Goal: Information Seeking & Learning: Learn about a topic

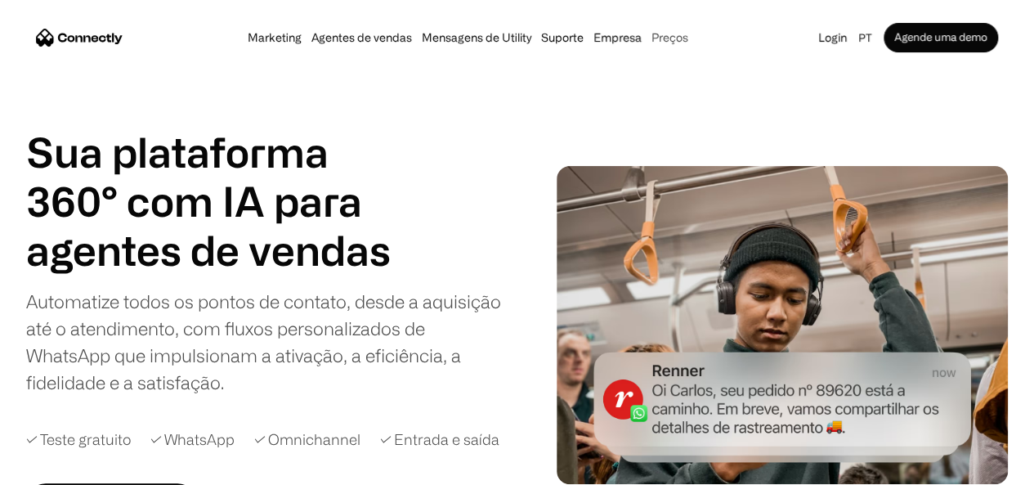
click at [693, 43] on link "Preços" at bounding box center [670, 37] width 47 height 13
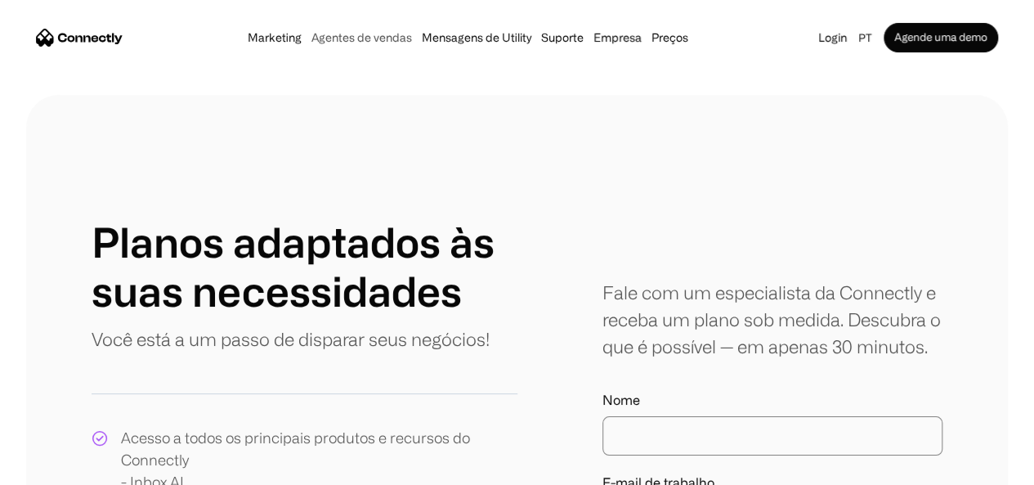
click at [320, 39] on link "Agentes de vendas" at bounding box center [362, 37] width 110 height 13
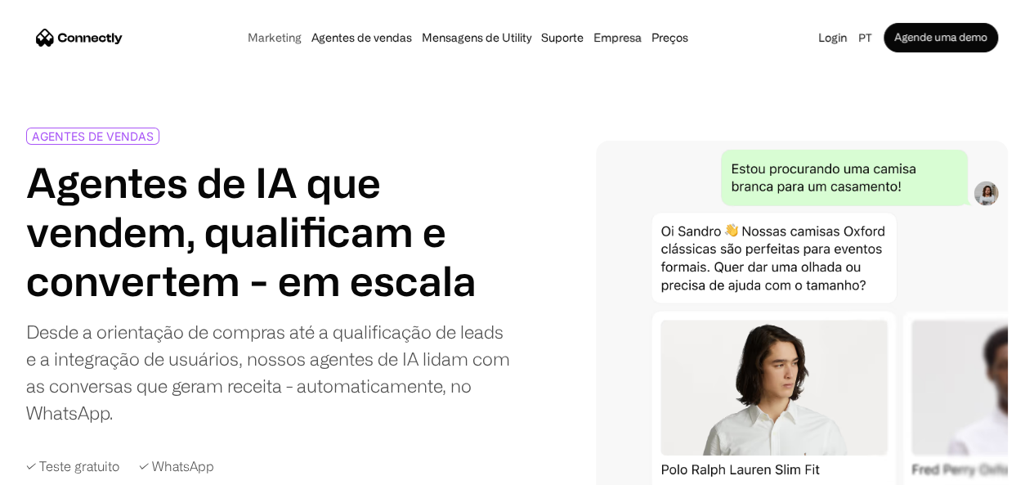
click at [243, 42] on link "Marketing" at bounding box center [275, 37] width 64 height 13
